Goal: Task Accomplishment & Management: Complete application form

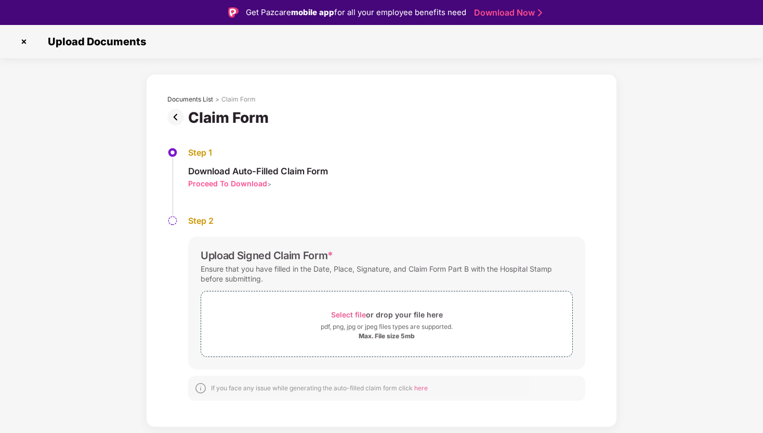
scroll to position [25, 0]
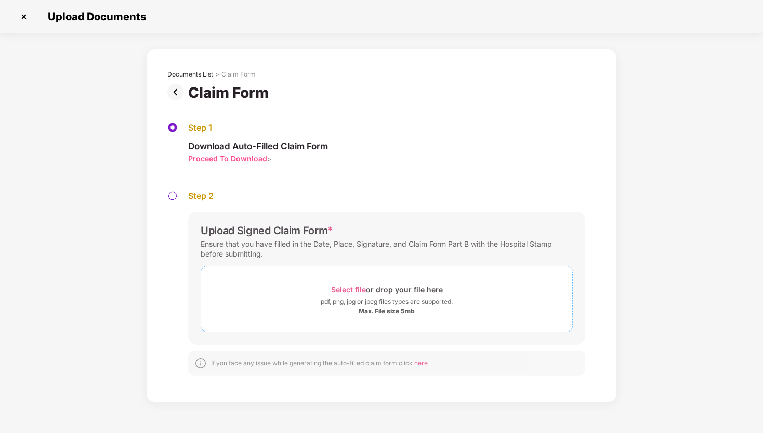
click at [346, 285] on span "Select file" at bounding box center [348, 289] width 35 height 9
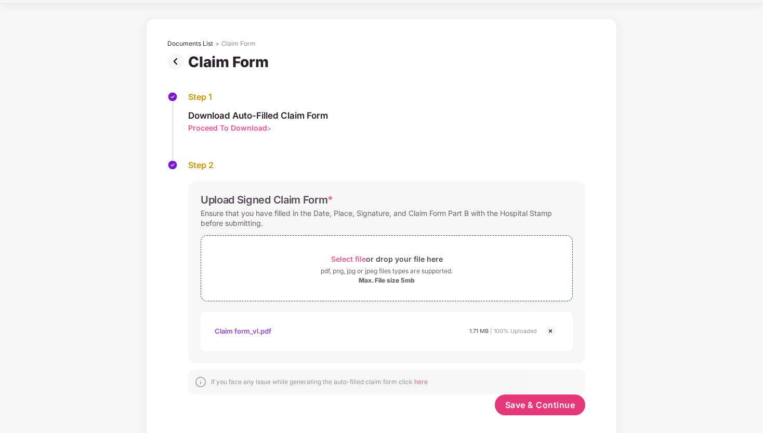
scroll to position [45, 0]
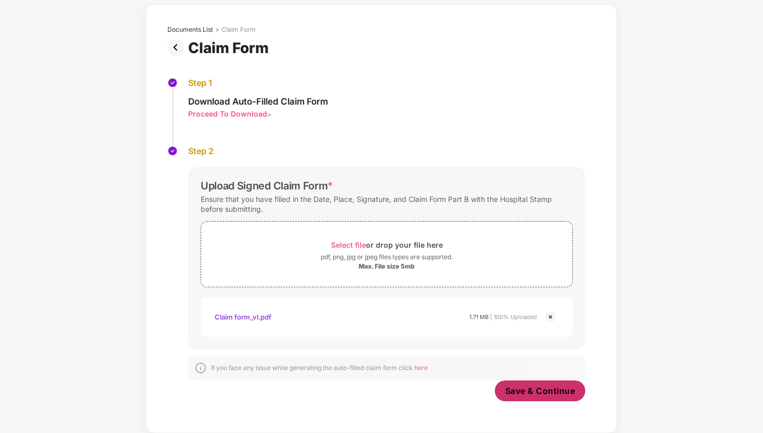
click at [527, 387] on span "Save & Continue" at bounding box center [540, 390] width 70 height 11
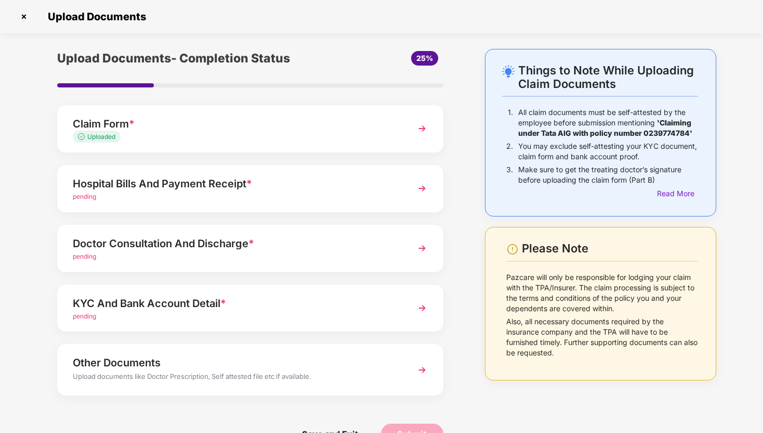
click at [88, 196] on span "pending" at bounding box center [84, 196] width 23 height 8
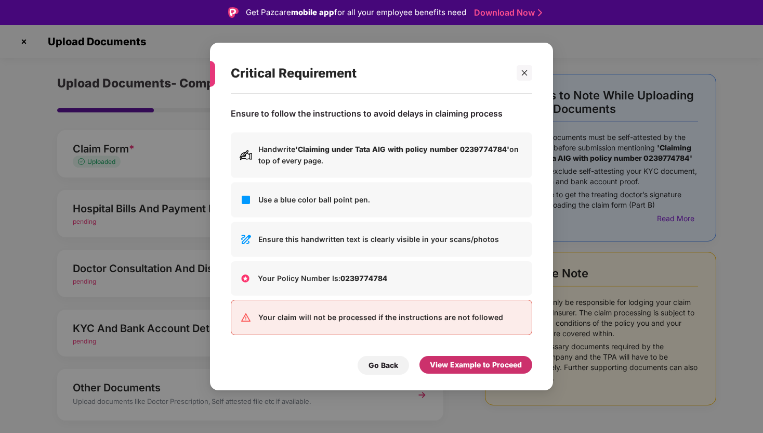
click at [459, 366] on div "View Example to Proceed" at bounding box center [476, 364] width 92 height 11
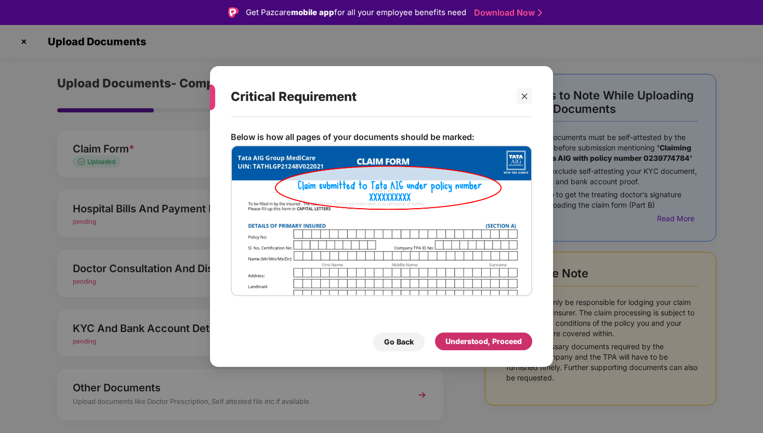
click at [466, 344] on div "Understood, Proceed" at bounding box center [484, 340] width 76 height 11
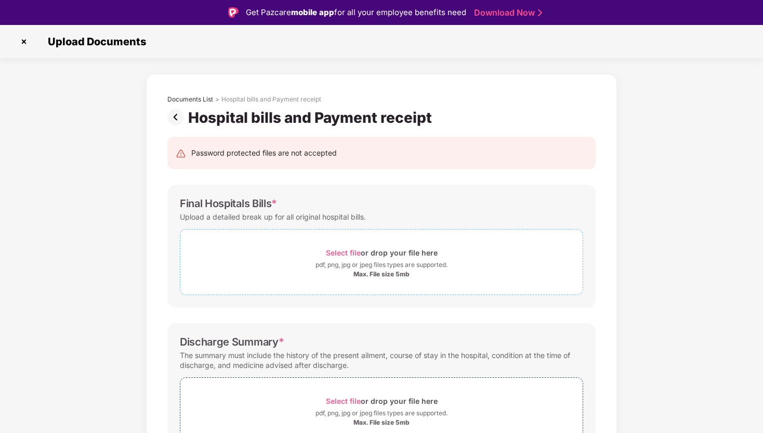
click at [349, 252] on span "Select file" at bounding box center [343, 252] width 35 height 9
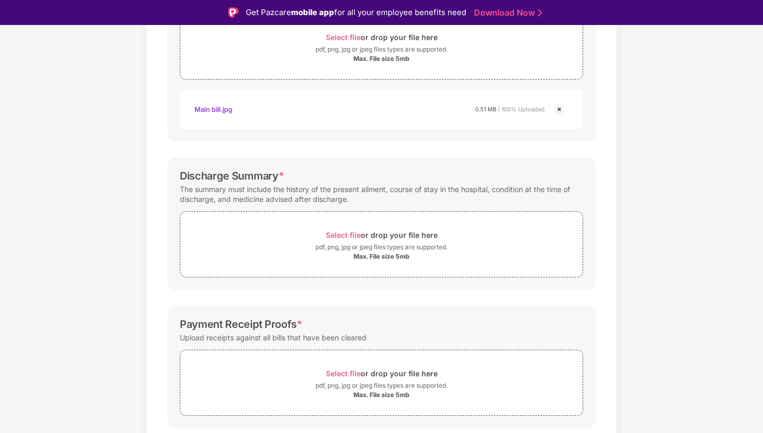
scroll to position [226, 0]
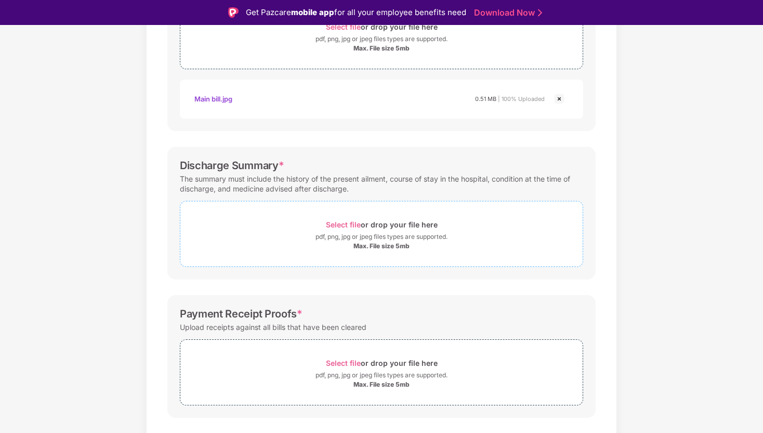
click at [341, 223] on span "Select file" at bounding box center [343, 224] width 35 height 9
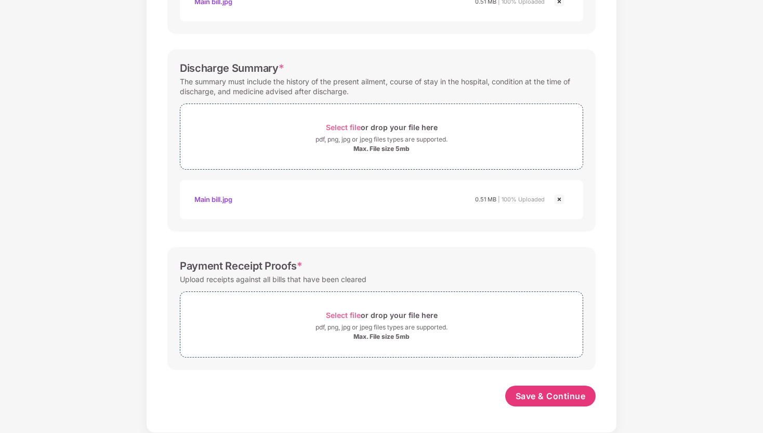
scroll to position [298, 0]
click at [348, 315] on span "Select file" at bounding box center [343, 314] width 35 height 9
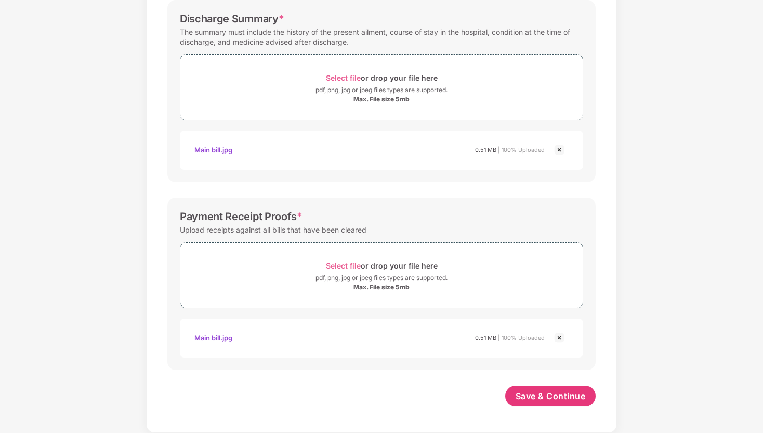
scroll to position [347, 0]
click at [540, 393] on span "Save & Continue" at bounding box center [551, 395] width 70 height 11
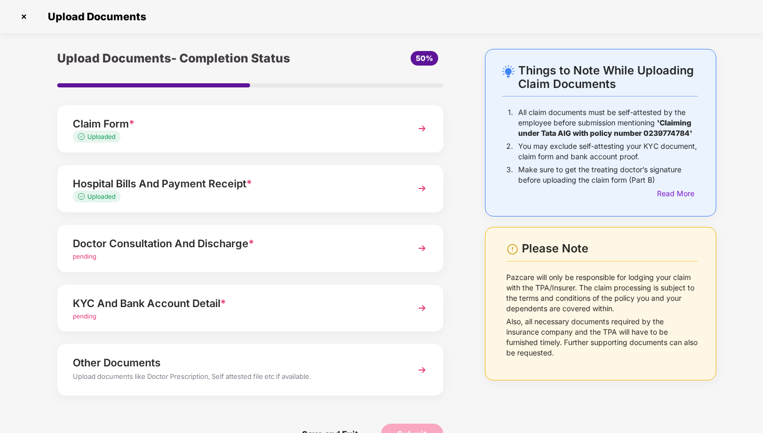
click at [82, 258] on span "pending" at bounding box center [84, 256] width 23 height 8
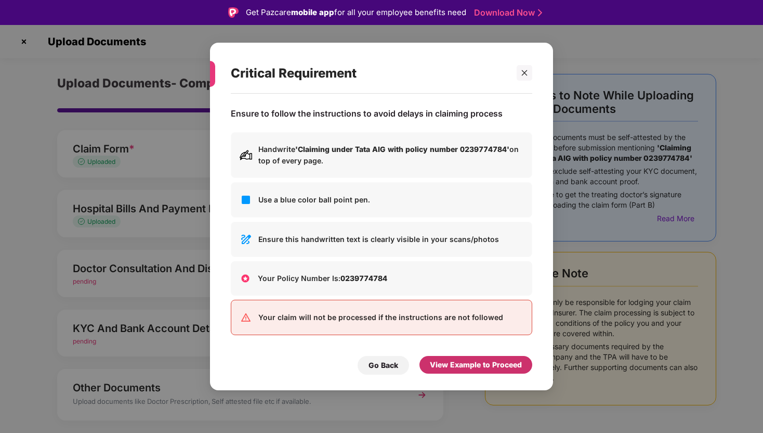
click at [471, 365] on div "View Example to Proceed" at bounding box center [476, 364] width 92 height 11
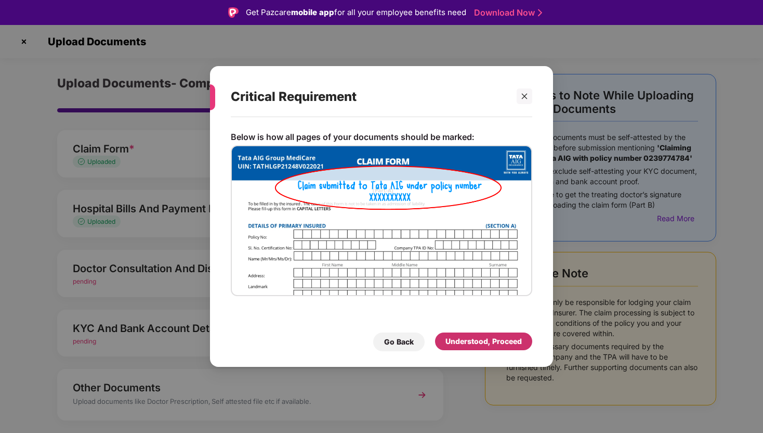
click at [479, 341] on div "Understood, Proceed" at bounding box center [484, 340] width 76 height 11
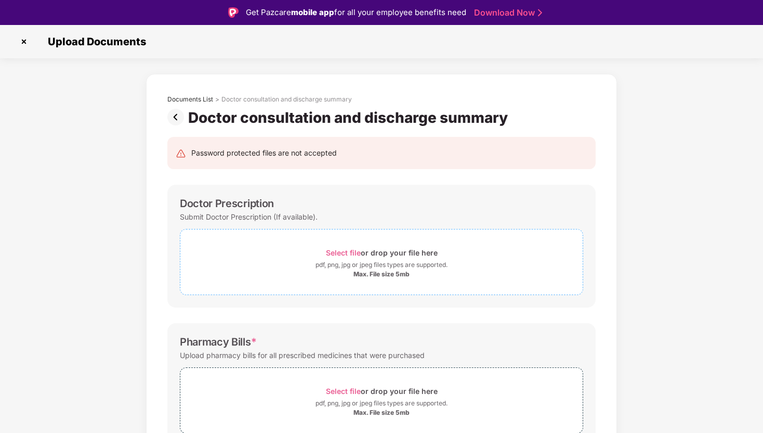
click at [348, 249] on span "Select file" at bounding box center [343, 252] width 35 height 9
click at [342, 248] on span "Select file" at bounding box center [343, 252] width 35 height 9
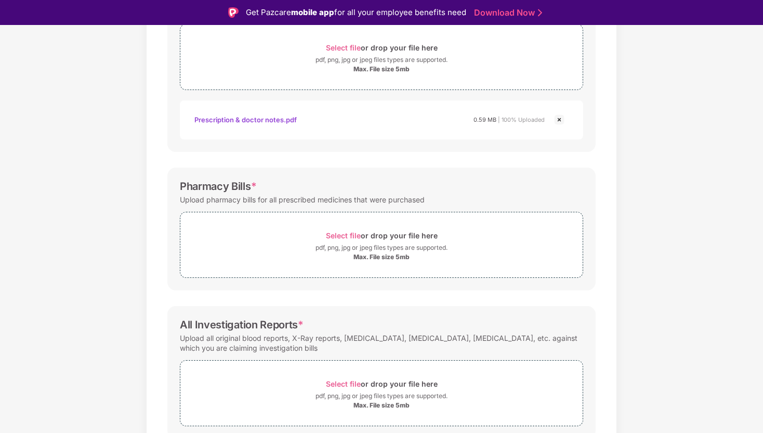
scroll to position [249, 0]
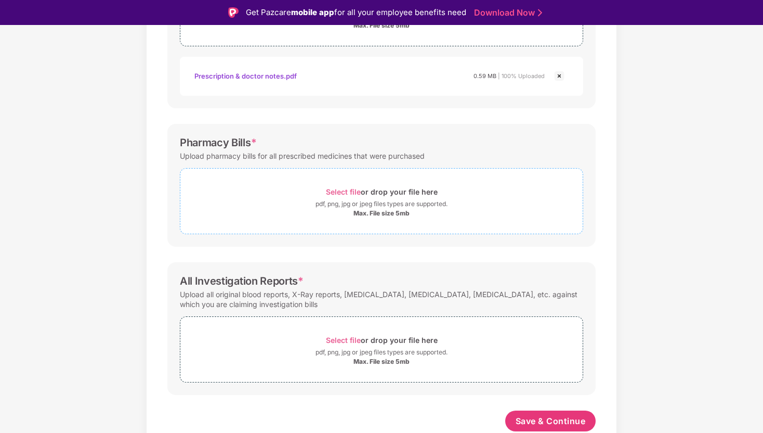
click at [346, 192] on span "Select file" at bounding box center [343, 191] width 35 height 9
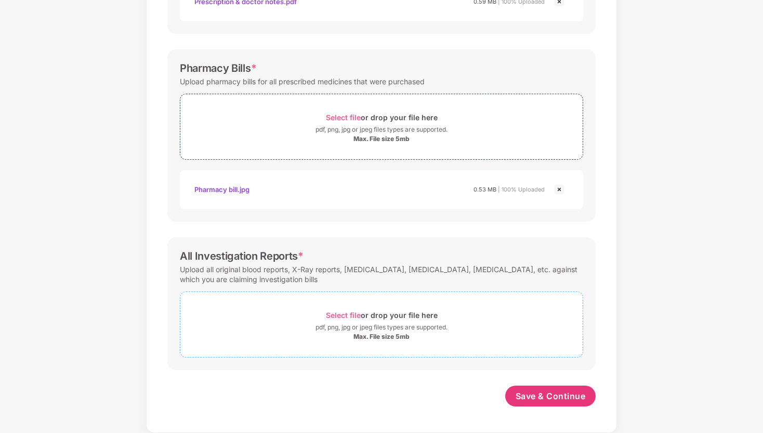
scroll to position [298, 0]
click at [337, 314] on span "Select file" at bounding box center [343, 314] width 35 height 9
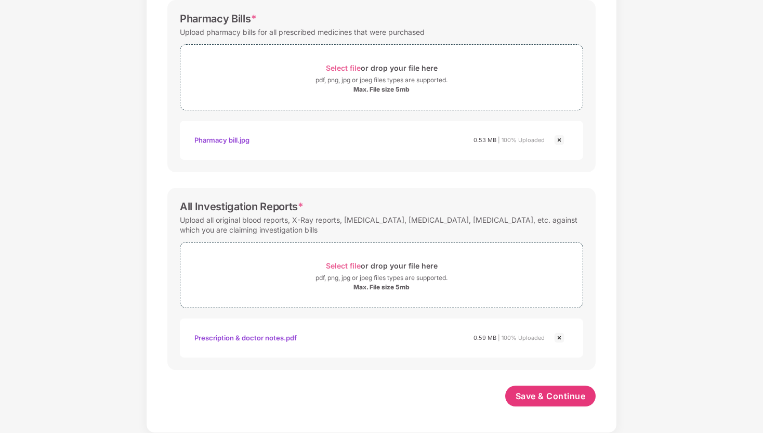
scroll to position [347, 0]
click at [541, 395] on span "Save & Continue" at bounding box center [551, 395] width 70 height 11
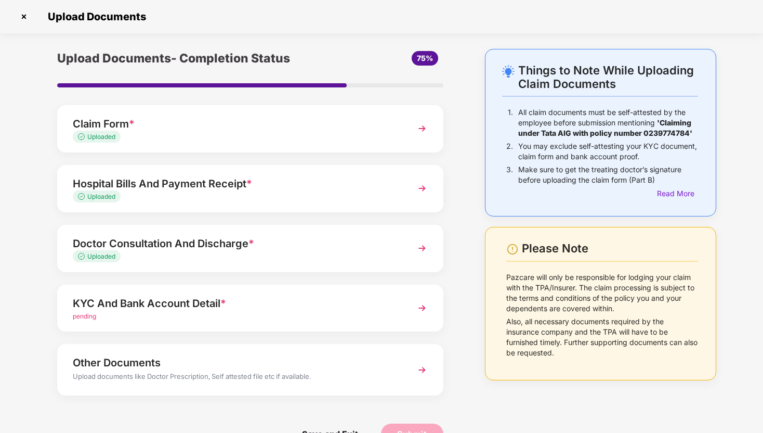
click at [103, 191] on span "Uploaded" at bounding box center [97, 196] width 48 height 12
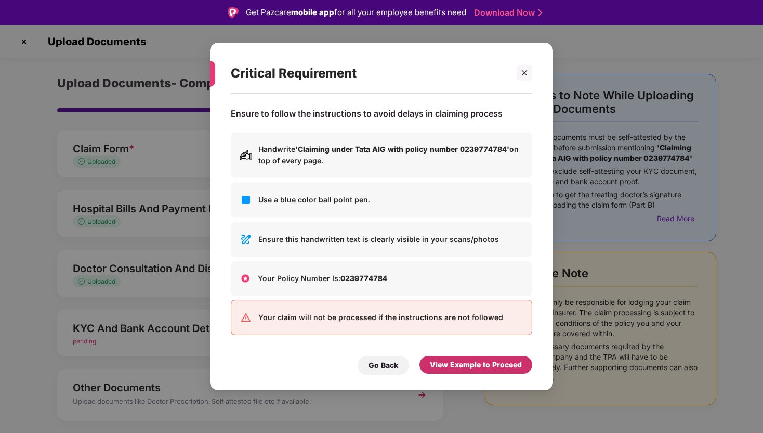
click at [480, 367] on div "View Example to Proceed" at bounding box center [476, 364] width 92 height 11
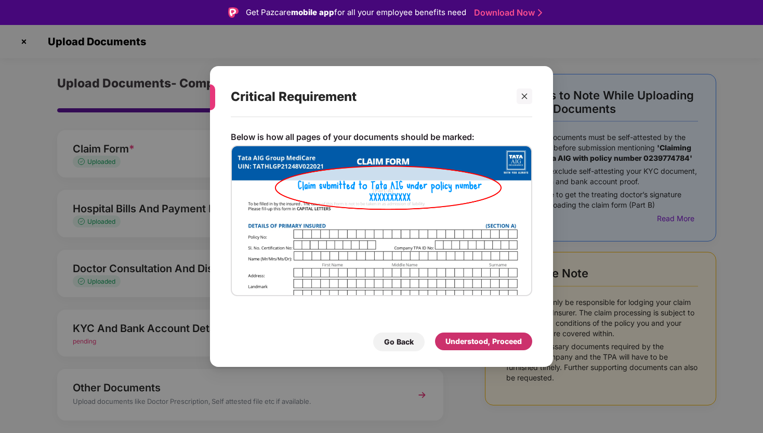
click at [462, 336] on div "Understood, Proceed" at bounding box center [484, 340] width 76 height 11
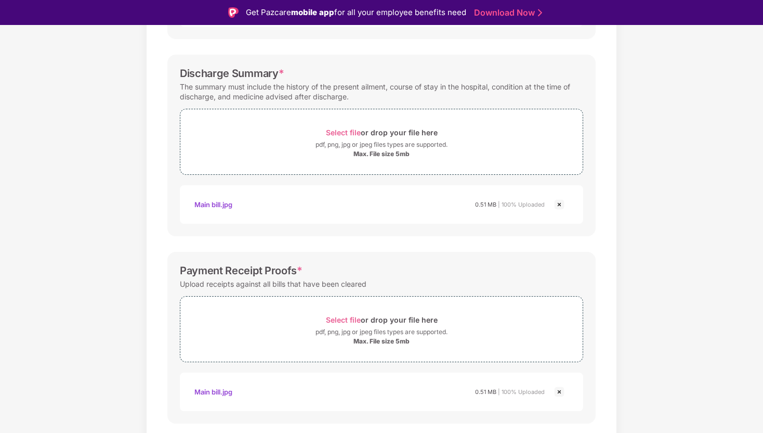
scroll to position [346, 0]
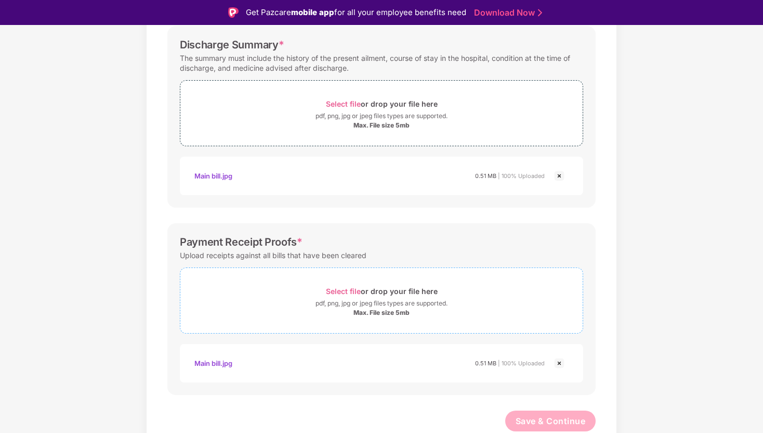
click at [348, 291] on span "Select file" at bounding box center [343, 290] width 35 height 9
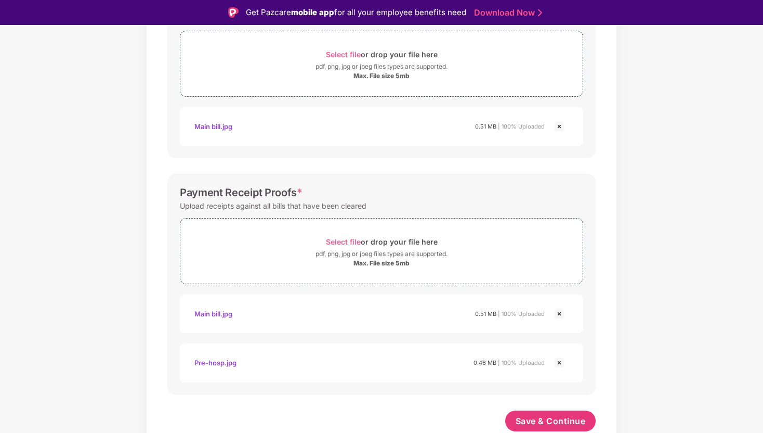
scroll to position [395, 0]
click at [348, 242] on span "Select file" at bounding box center [343, 241] width 35 height 9
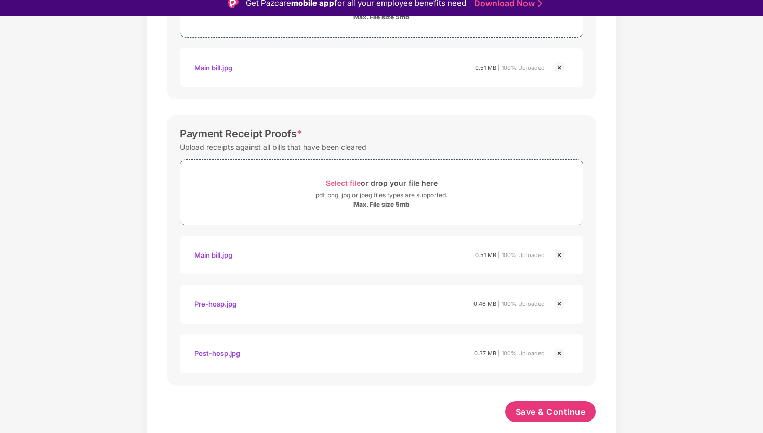
scroll to position [25, 0]
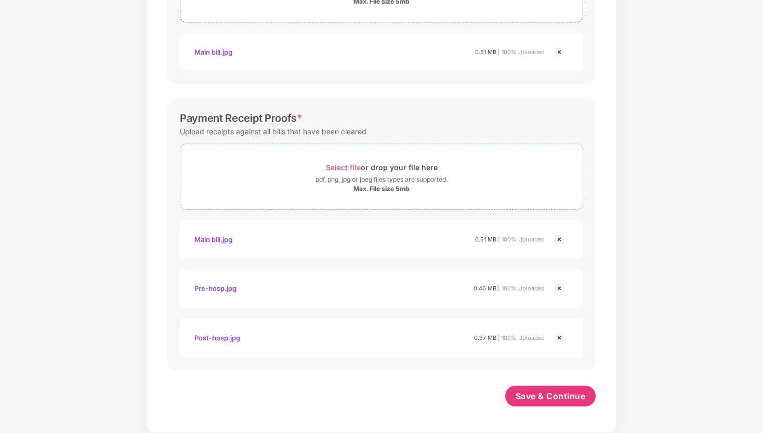
click at [346, 167] on span "Select file" at bounding box center [343, 167] width 35 height 9
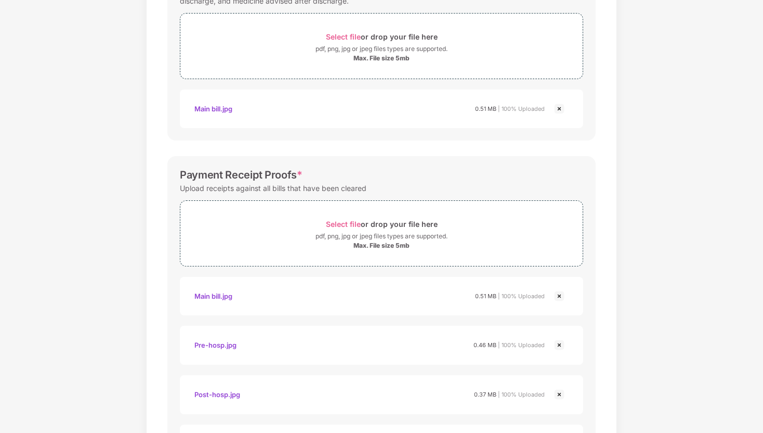
scroll to position [494, 0]
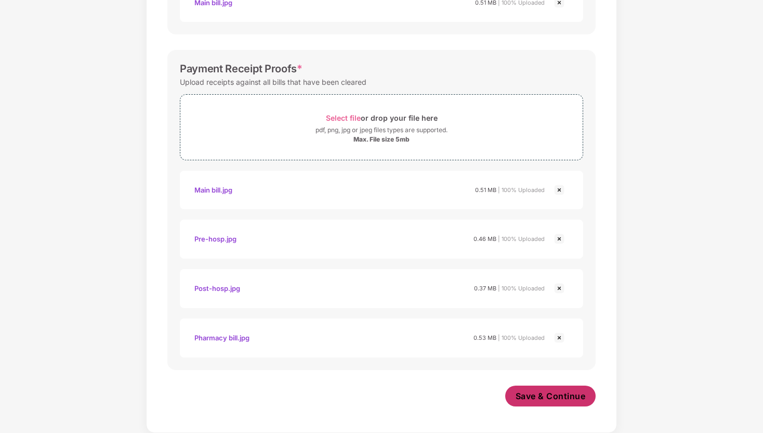
click at [546, 395] on span "Save & Continue" at bounding box center [551, 395] width 70 height 11
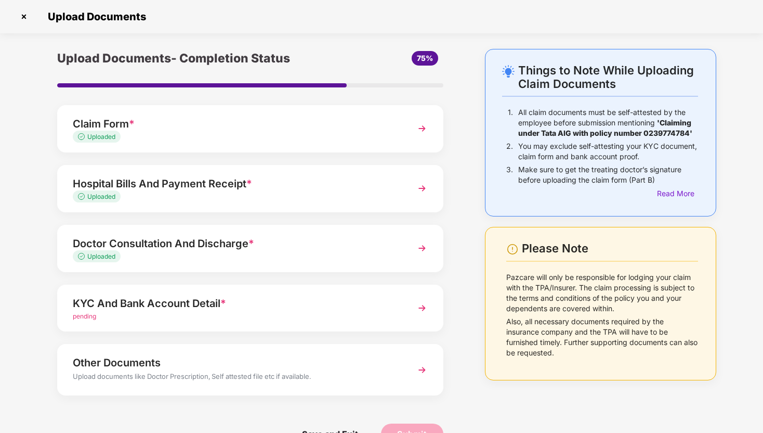
click at [147, 305] on div "KYC And Bank Account Detail *" at bounding box center [235, 303] width 325 height 17
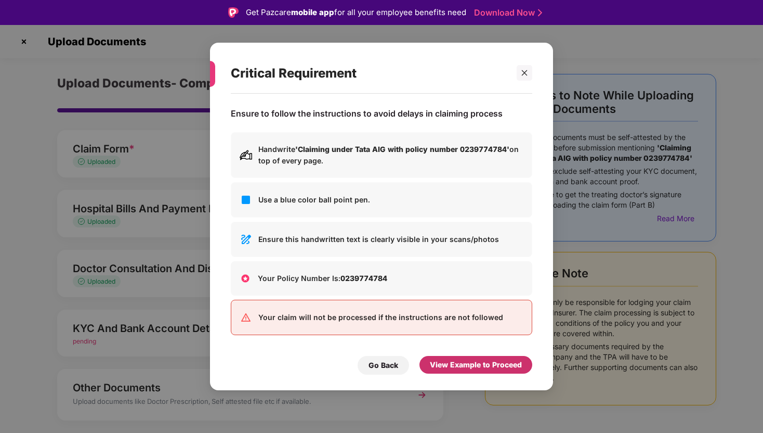
click at [446, 363] on div "View Example to Proceed" at bounding box center [476, 364] width 92 height 11
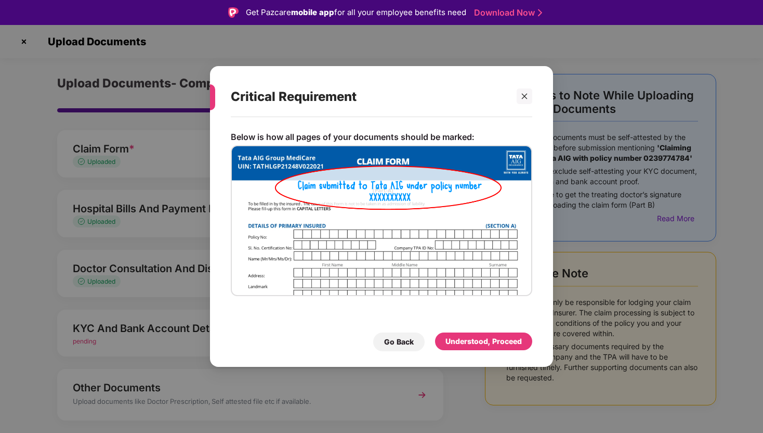
click at [491, 350] on div "Understood, Proceed" at bounding box center [483, 341] width 97 height 18
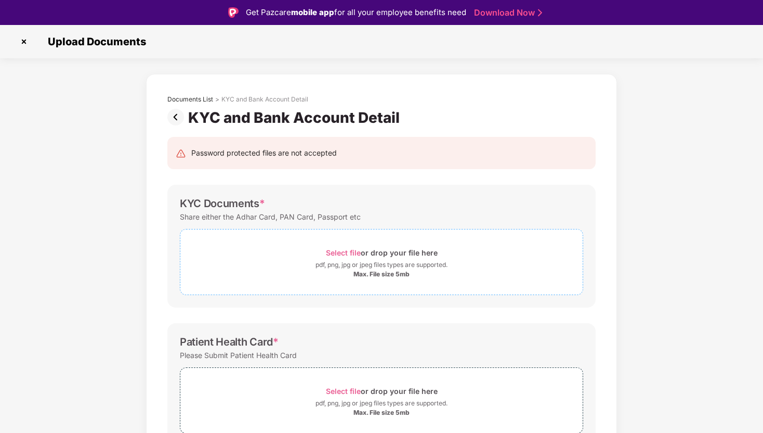
click at [342, 251] on span "Select file" at bounding box center [343, 252] width 35 height 9
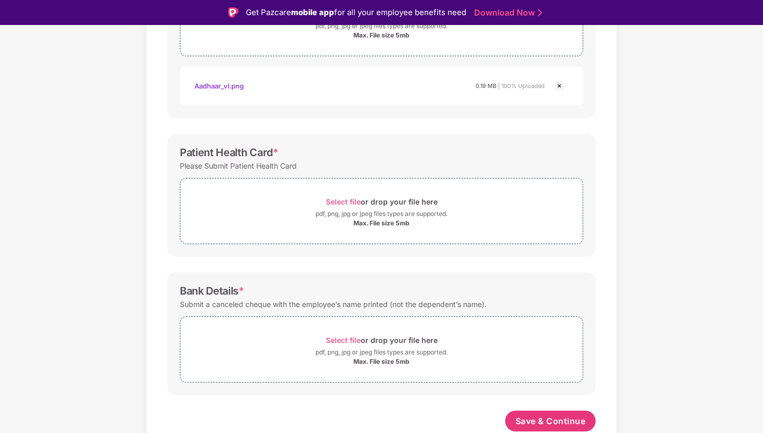
scroll to position [8, 0]
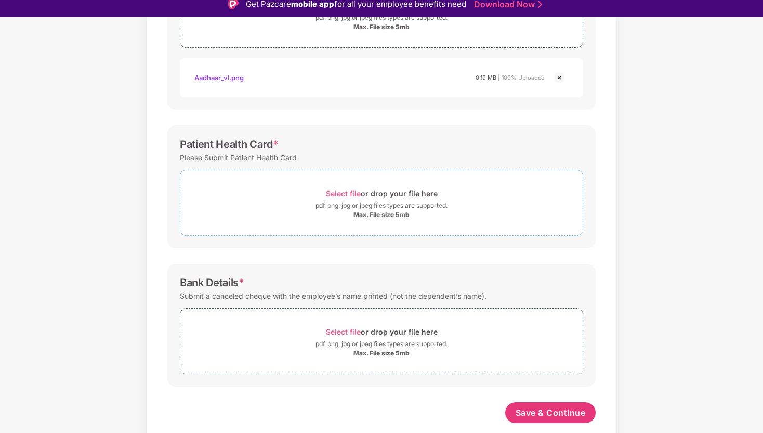
click at [350, 193] on span "Select file" at bounding box center [343, 193] width 35 height 9
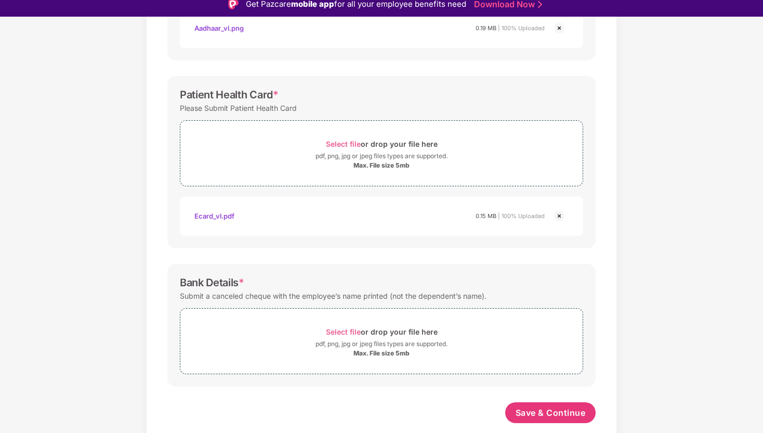
scroll to position [25, 0]
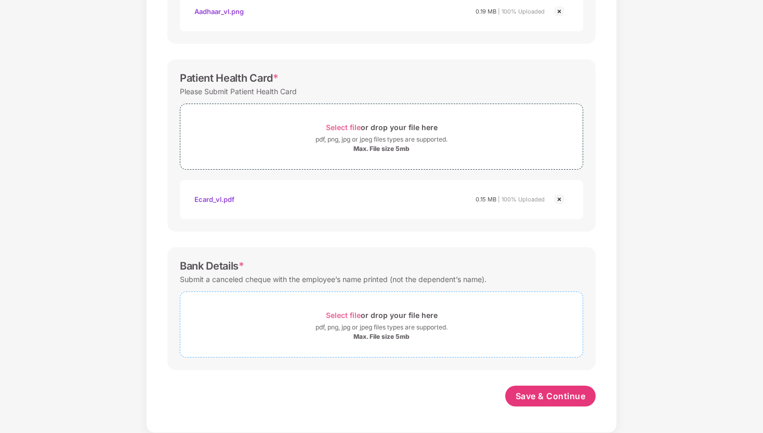
click at [335, 312] on span "Select file" at bounding box center [343, 314] width 35 height 9
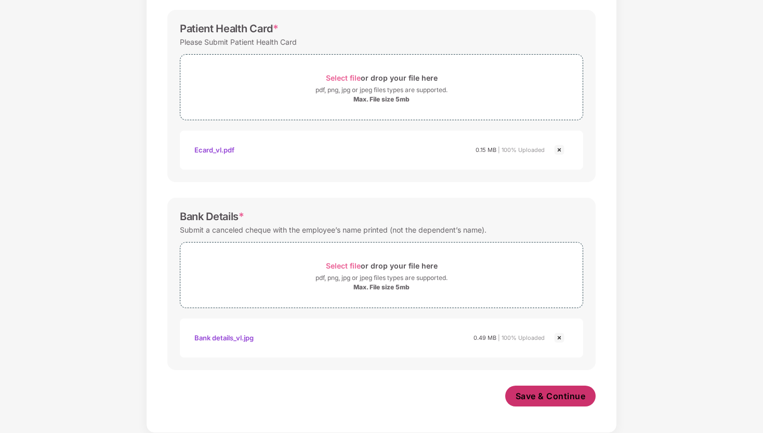
click at [540, 394] on span "Save & Continue" at bounding box center [551, 395] width 70 height 11
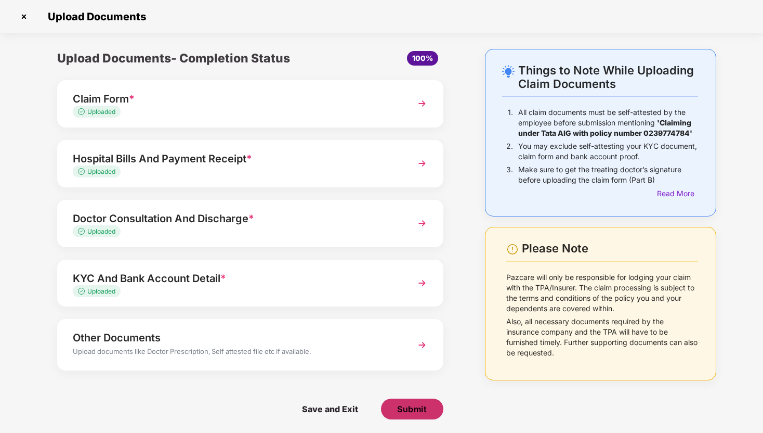
click at [408, 406] on span "Submit" at bounding box center [412, 408] width 30 height 11
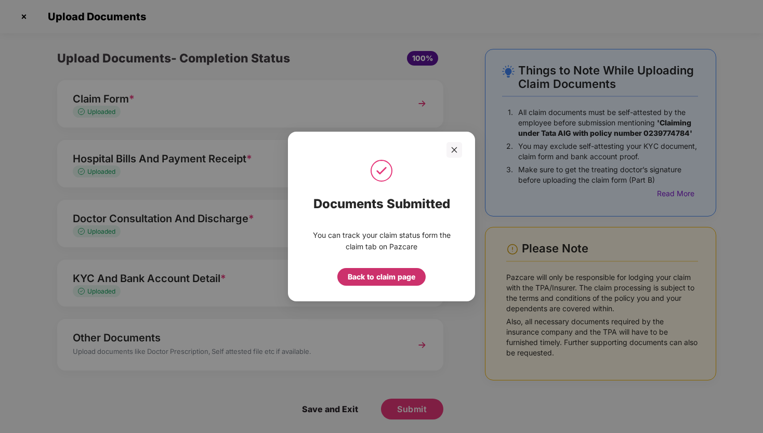
click at [373, 275] on div "Back to claim page" at bounding box center [382, 276] width 68 height 11
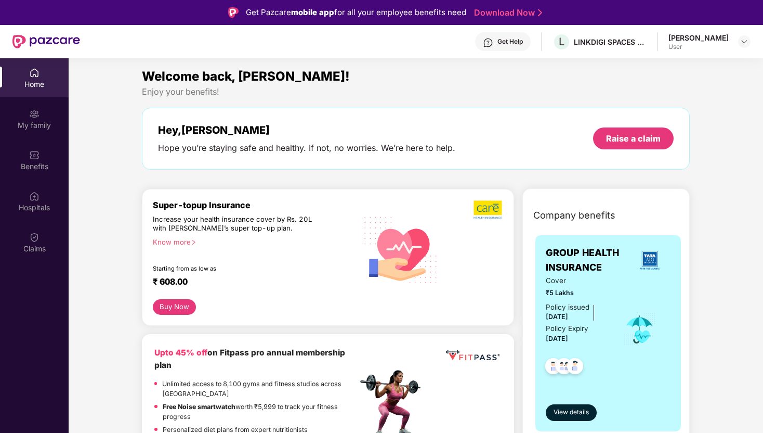
click at [585, 212] on span "Company benefits" at bounding box center [574, 215] width 82 height 15
click at [37, 119] on div "My family" at bounding box center [34, 118] width 69 height 39
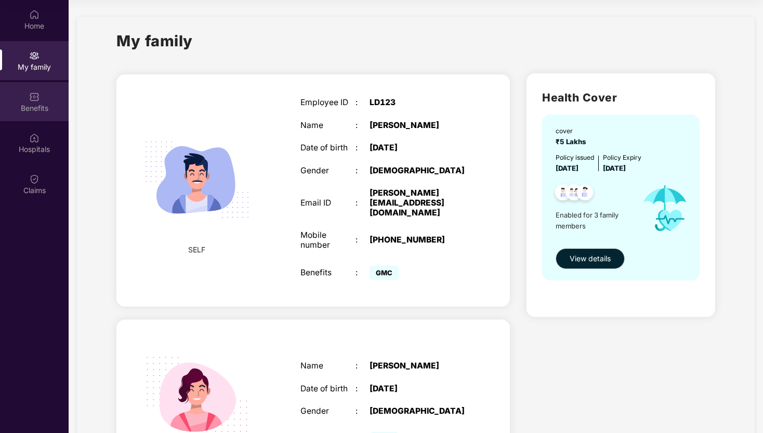
click at [35, 109] on div "Benefits" at bounding box center [34, 108] width 69 height 10
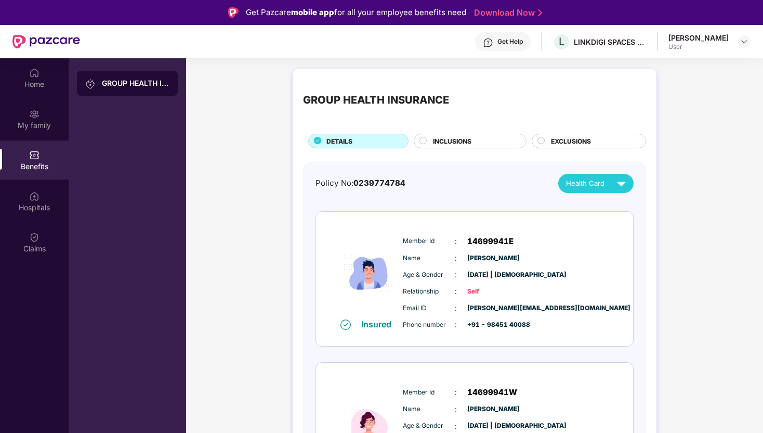
click at [454, 137] on span "INCLUSIONS" at bounding box center [452, 141] width 38 height 10
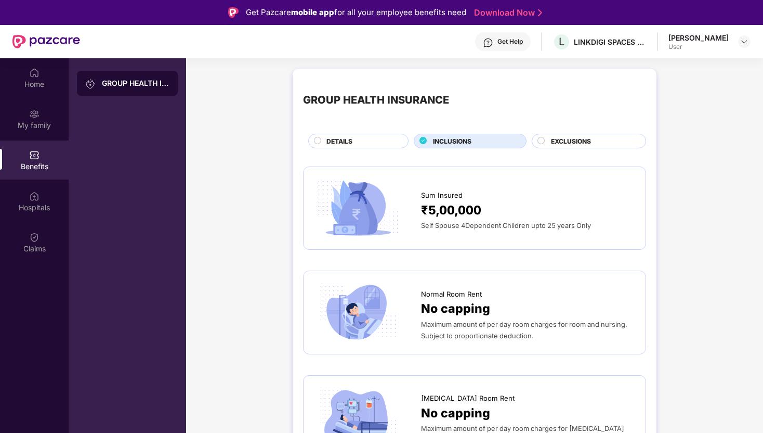
click at [583, 140] on span "EXCLUSIONS" at bounding box center [571, 141] width 40 height 10
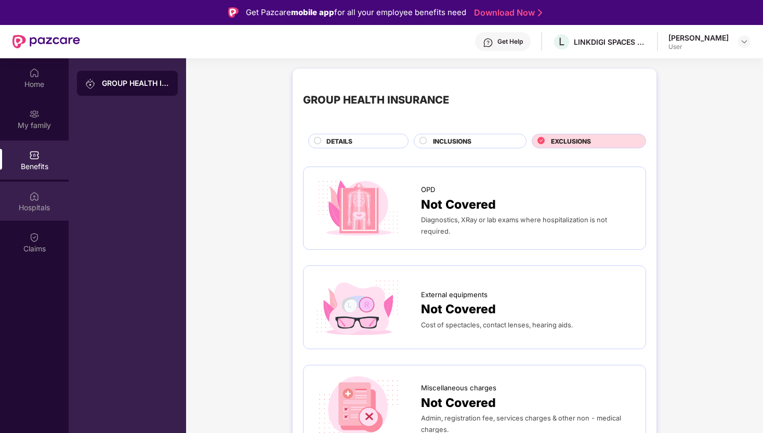
click at [35, 205] on div "Hospitals" at bounding box center [34, 207] width 69 height 10
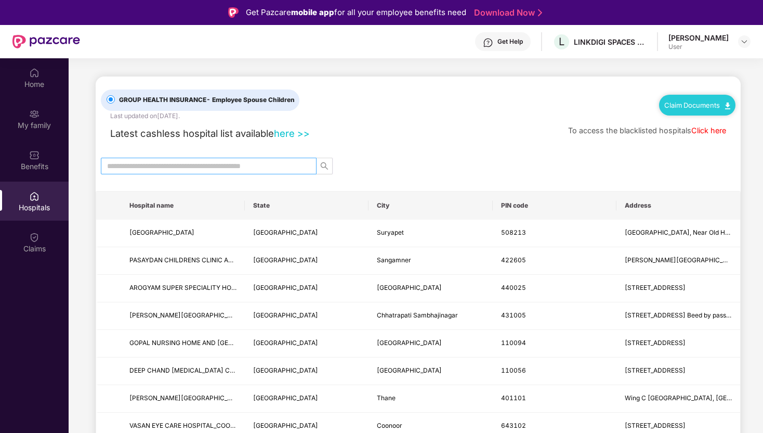
click at [151, 164] on input "text" at bounding box center [204, 165] width 195 height 11
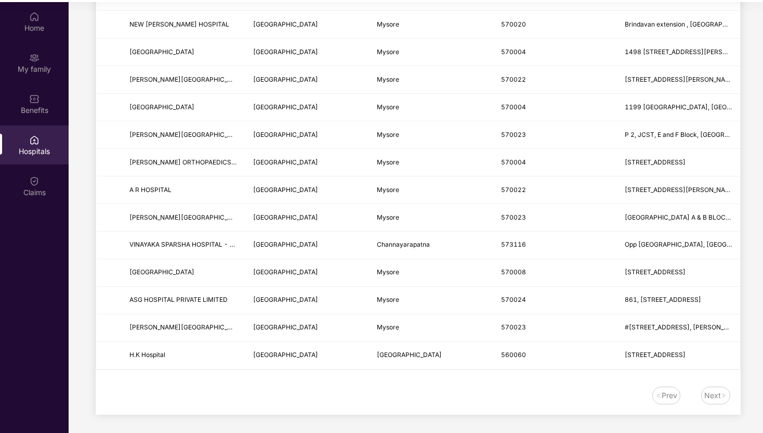
scroll to position [58, 0]
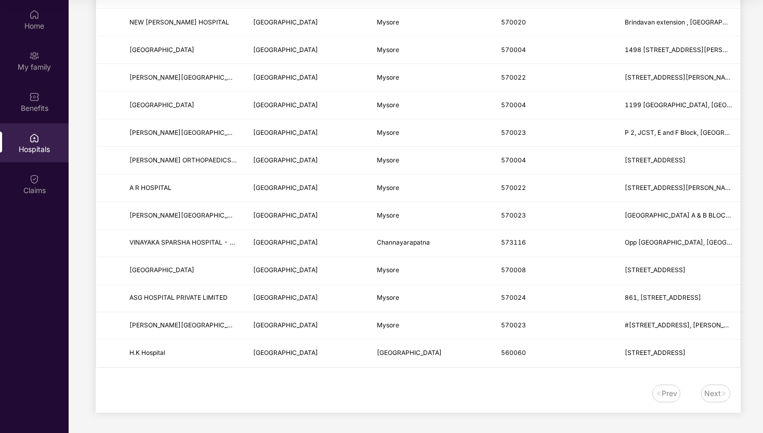
type input "******"
click at [714, 392] on div "Next" at bounding box center [712, 392] width 17 height 11
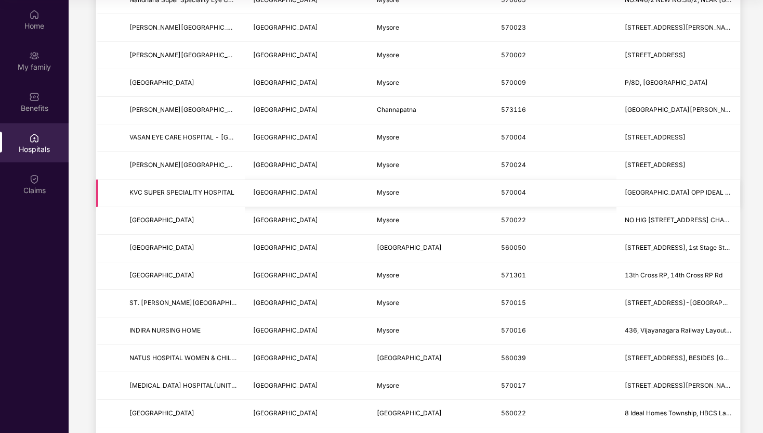
scroll to position [0, 0]
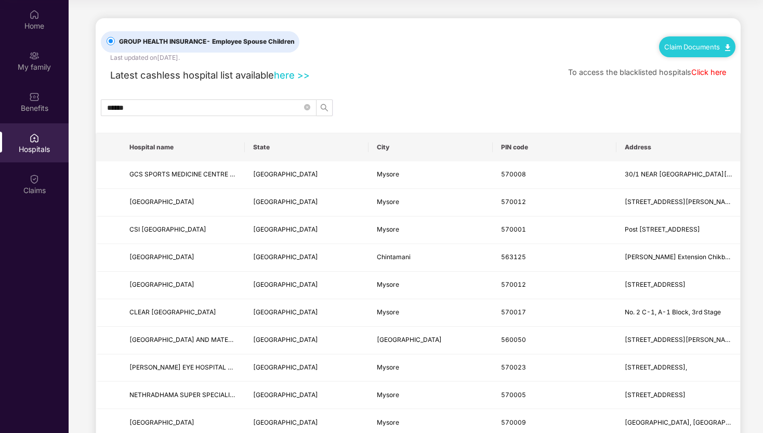
click at [700, 73] on link "Click here" at bounding box center [708, 72] width 35 height 9
click at [38, 182] on img at bounding box center [34, 179] width 10 height 10
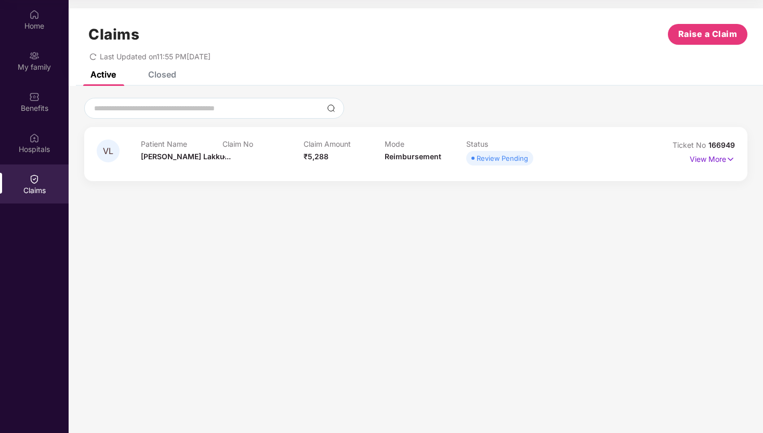
click at [162, 73] on div "Closed" at bounding box center [162, 74] width 28 height 10
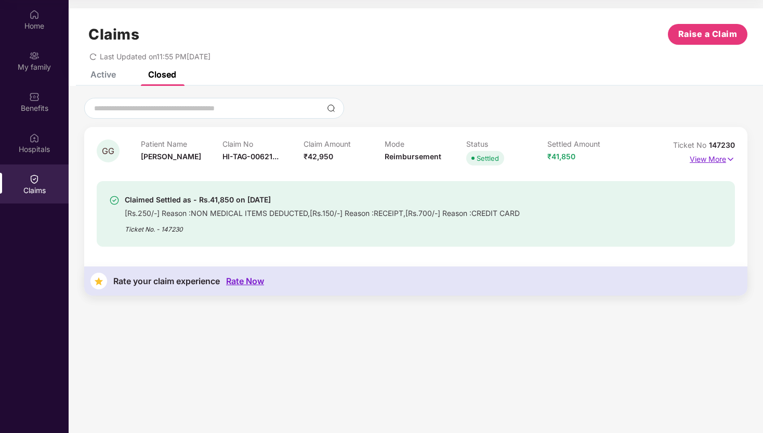
click at [731, 159] on img at bounding box center [730, 158] width 9 height 11
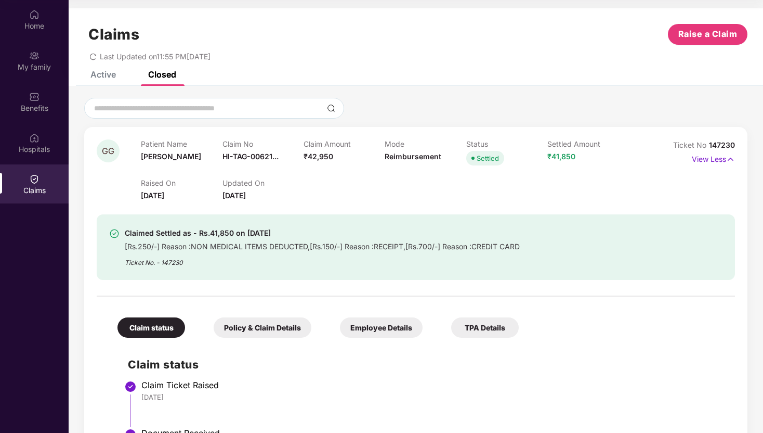
click at [107, 76] on div "Active" at bounding box center [102, 74] width 25 height 10
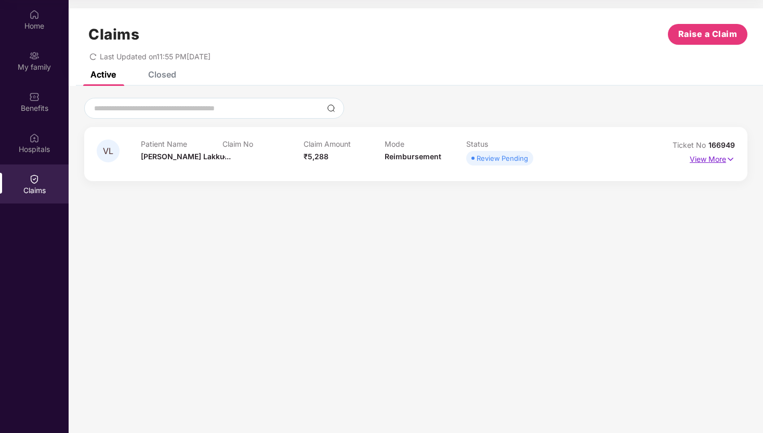
click at [731, 158] on img at bounding box center [730, 158] width 9 height 11
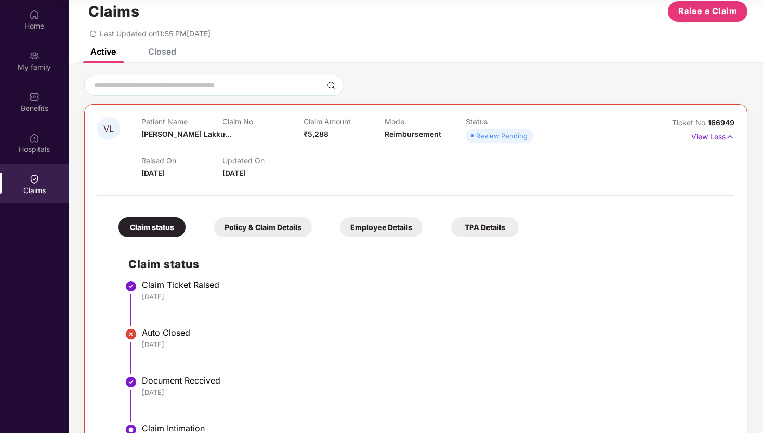
scroll to position [65, 0]
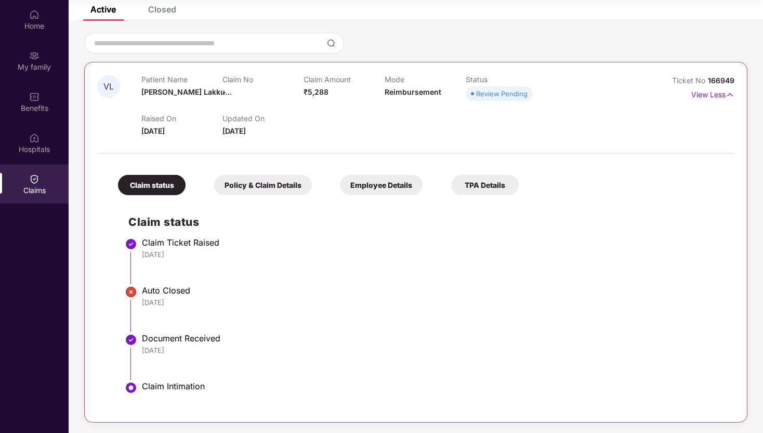
click at [275, 186] on div "Policy & Claim Details" at bounding box center [263, 185] width 98 height 20
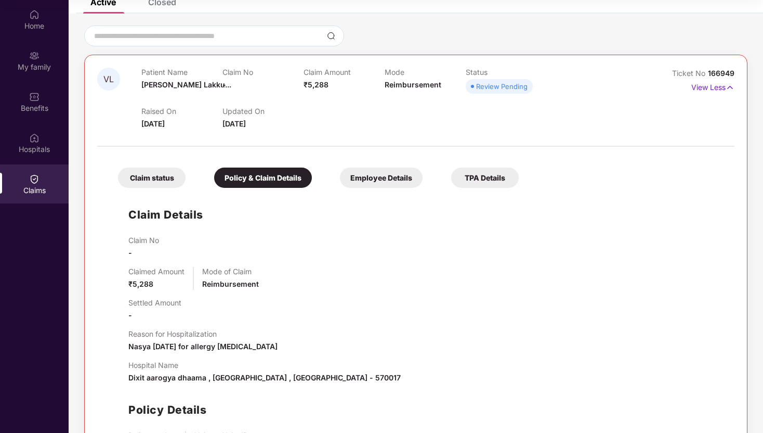
scroll to position [71, 0]
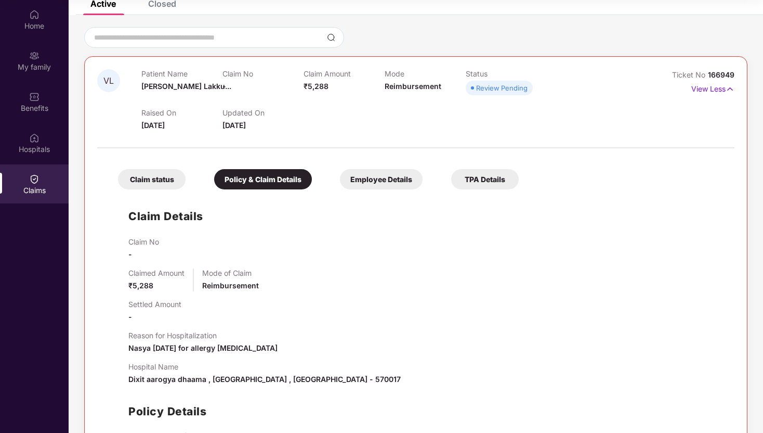
click at [370, 180] on div "Employee Details" at bounding box center [381, 179] width 83 height 20
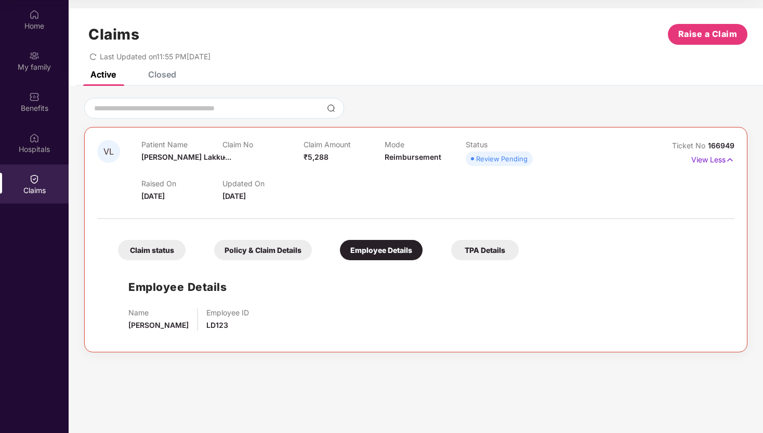
click at [487, 253] on div "TPA Details" at bounding box center [485, 250] width 68 height 20
